Goal: Task Accomplishment & Management: Use online tool/utility

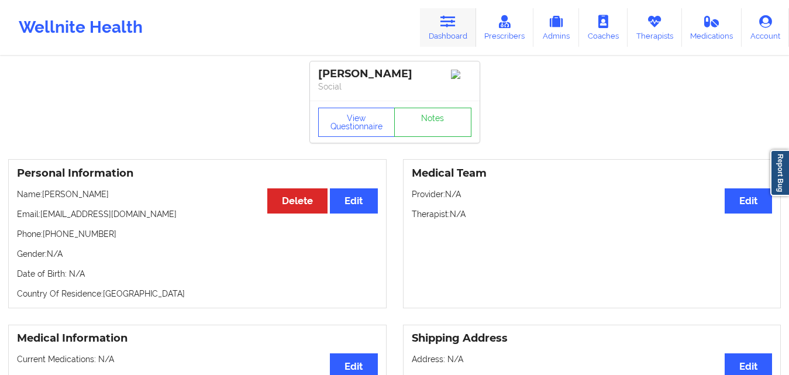
click at [461, 20] on link "Dashboard" at bounding box center [448, 27] width 56 height 39
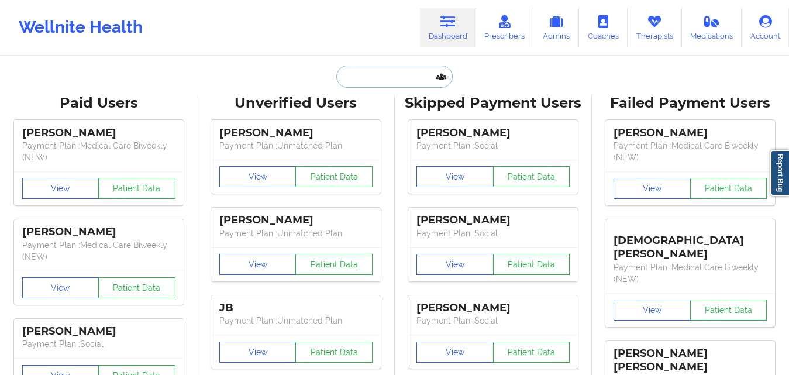
click at [380, 71] on input "text" at bounding box center [394, 77] width 116 height 22
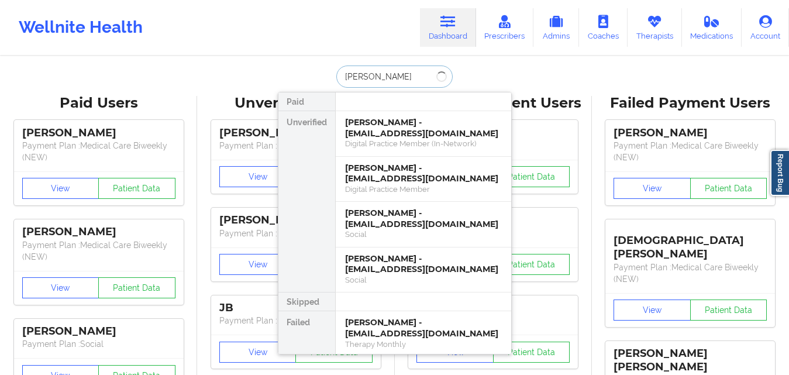
type input "[PERSON_NAME]"
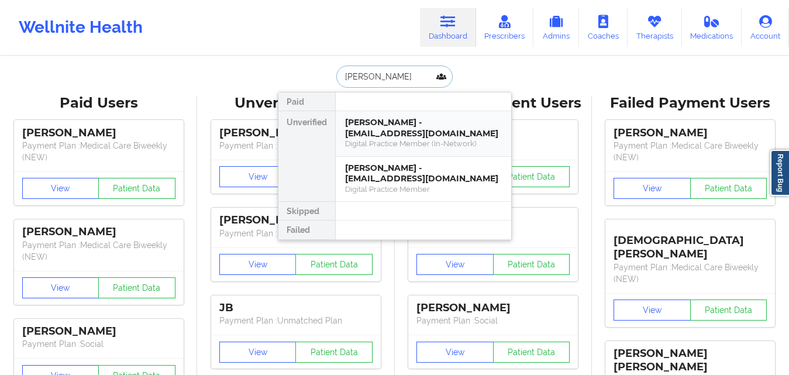
click at [385, 143] on div "Digital Practice Member (In-Network)" at bounding box center [423, 144] width 157 height 10
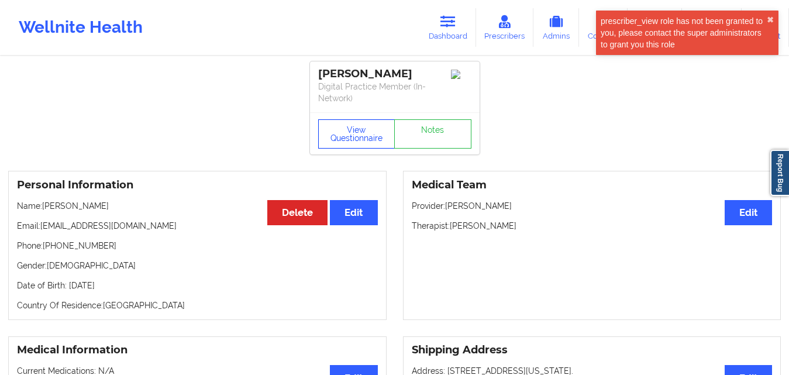
click at [365, 137] on button "View Questionnaire" at bounding box center [356, 133] width 77 height 29
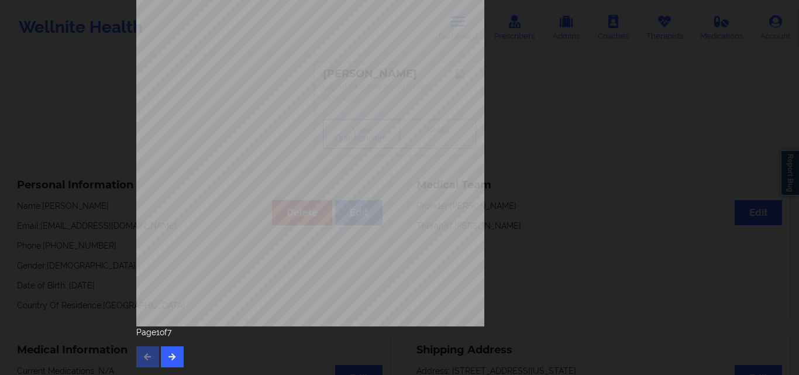
scroll to position [183, 0]
click at [171, 364] on button "button" at bounding box center [172, 356] width 23 height 21
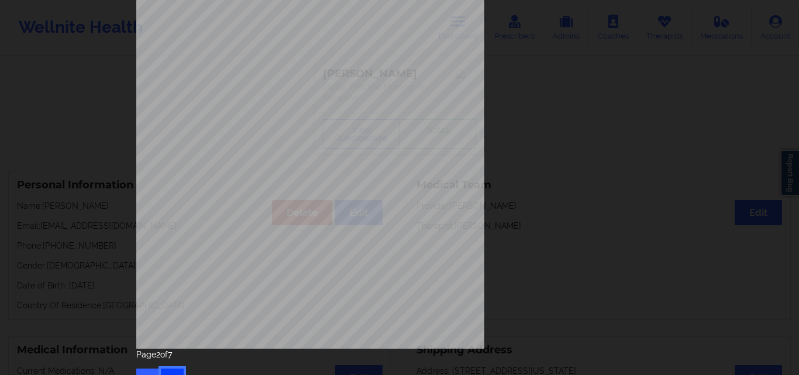
scroll to position [175, 0]
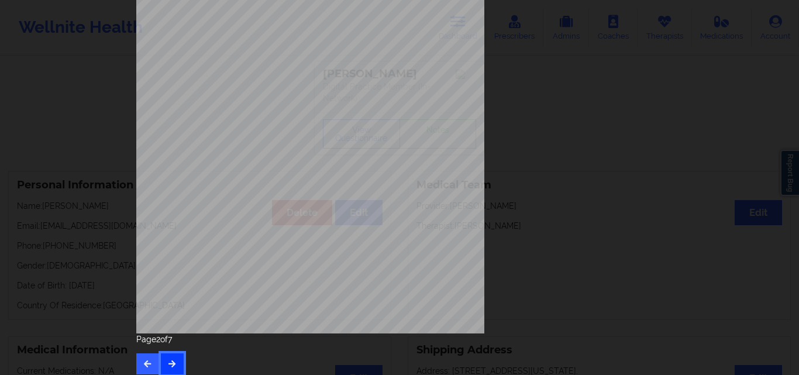
click at [173, 355] on button "button" at bounding box center [172, 363] width 23 height 21
click at [176, 360] on button "button" at bounding box center [172, 363] width 23 height 21
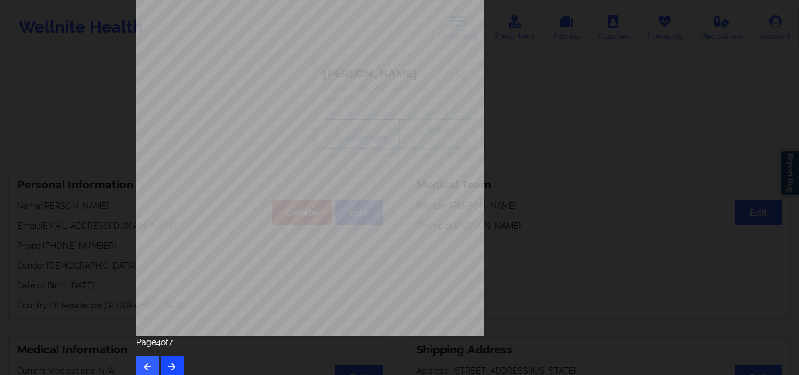
scroll to position [183, 0]
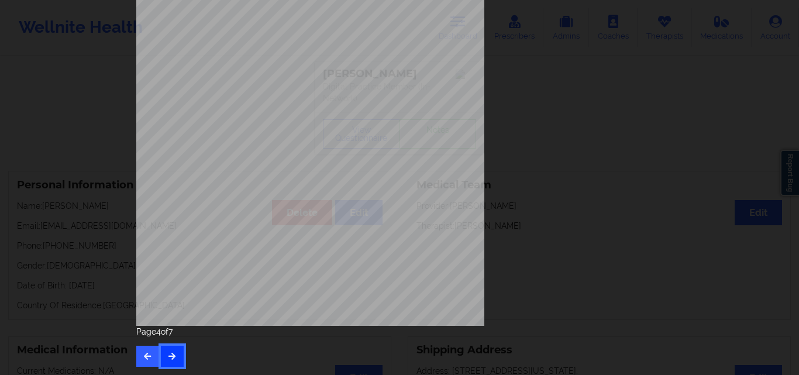
click at [164, 352] on button "button" at bounding box center [172, 356] width 23 height 21
click at [168, 347] on button "button" at bounding box center [172, 356] width 23 height 21
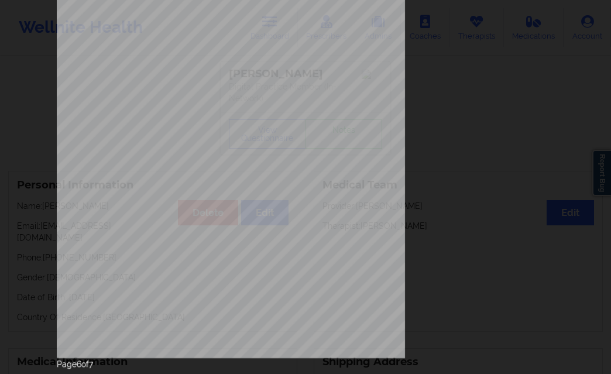
scroll to position [184, 0]
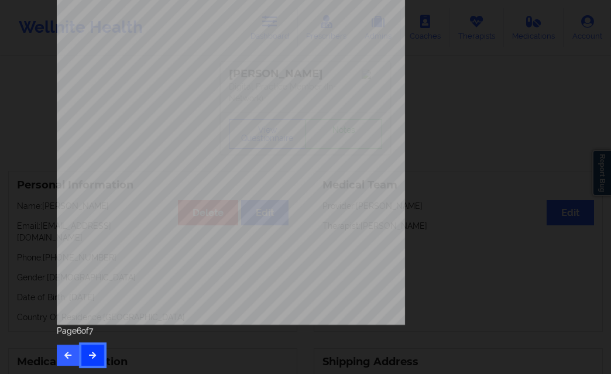
click at [81, 357] on button "button" at bounding box center [92, 355] width 23 height 21
click at [67, 349] on button "button" at bounding box center [68, 355] width 23 height 21
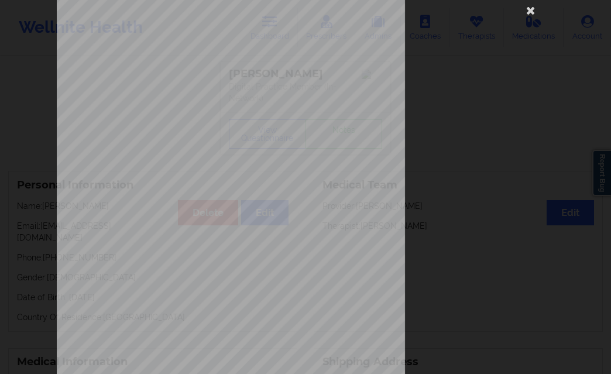
scroll to position [0, 0]
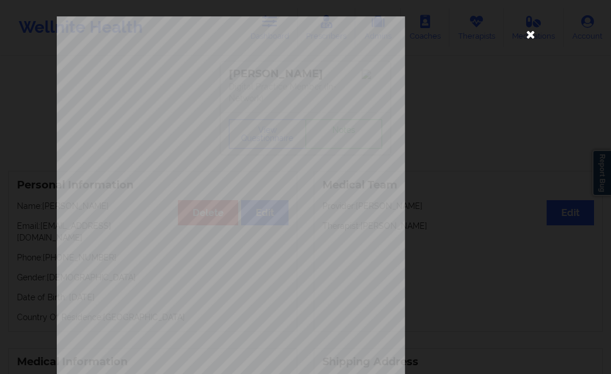
click at [525, 35] on icon at bounding box center [530, 34] width 19 height 19
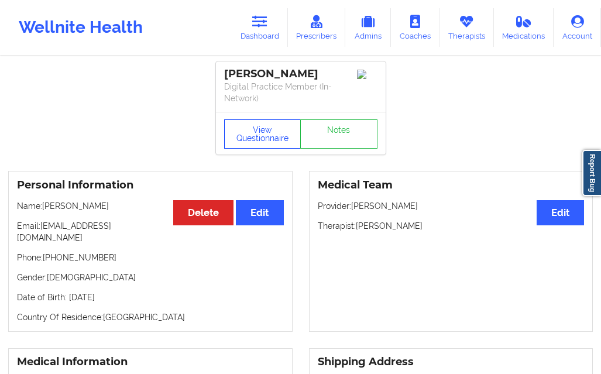
click at [261, 139] on button "View Questionnaire" at bounding box center [262, 133] width 77 height 29
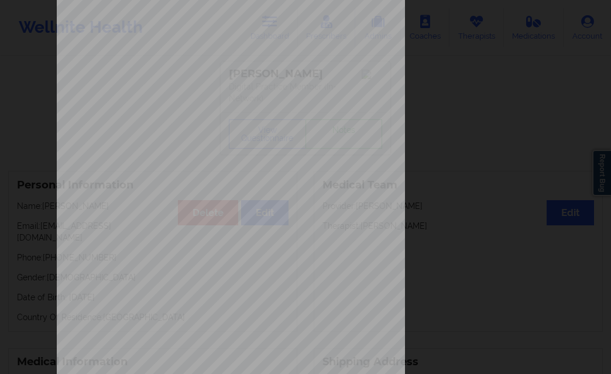
scroll to position [67, 0]
